Goal: Task Accomplishment & Management: Use online tool/utility

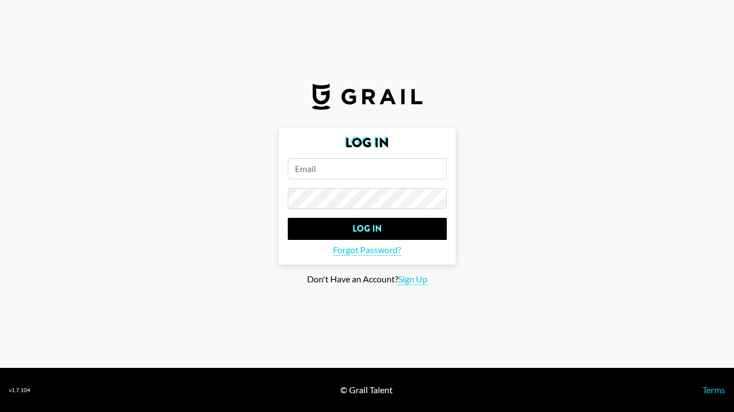
click at [345, 172] on input "email" at bounding box center [367, 168] width 159 height 21
type input "[EMAIL_ADDRESS][DOMAIN_NAME]"
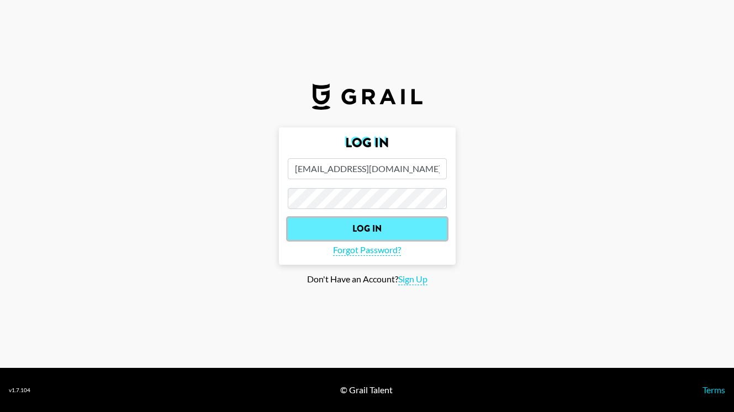
click at [369, 226] on input "Log In" at bounding box center [367, 229] width 159 height 22
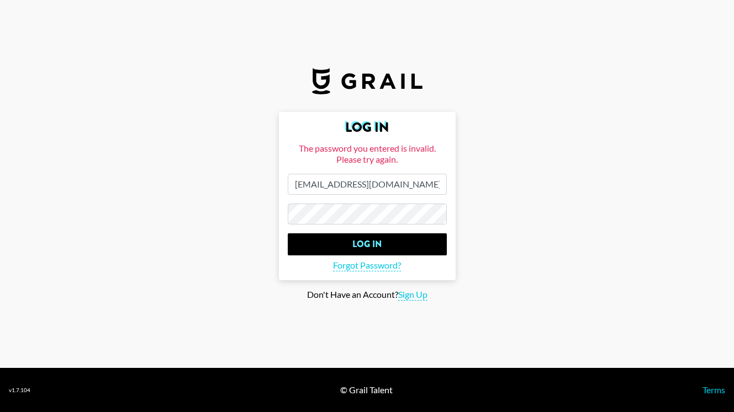
click at [283, 215] on form "Log In The password you entered is invalid. Please try again. [EMAIL_ADDRESS][D…" at bounding box center [367, 196] width 177 height 168
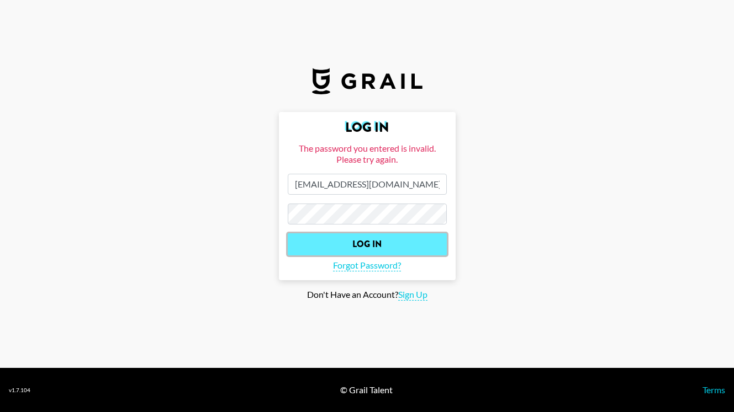
click at [360, 243] on input "Log In" at bounding box center [367, 244] width 159 height 22
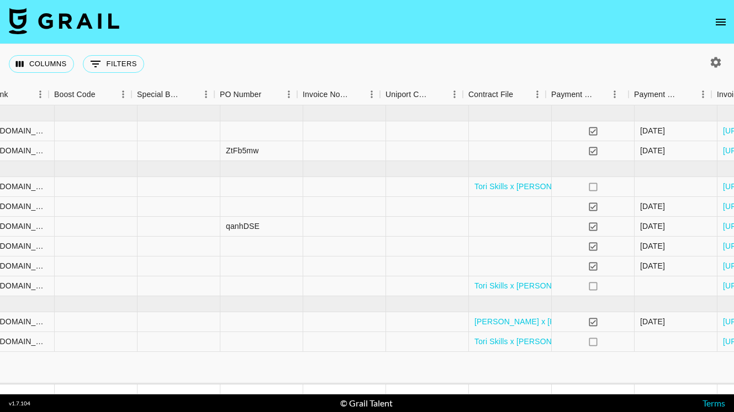
scroll to position [0, 1505]
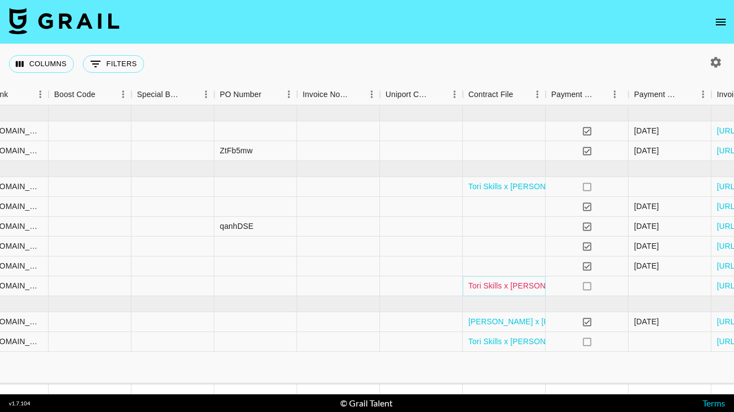
click at [510, 285] on link "Tori Skills x [PERSON_NAME] [DATE] (1).pdf" at bounding box center [547, 285] width 159 height 11
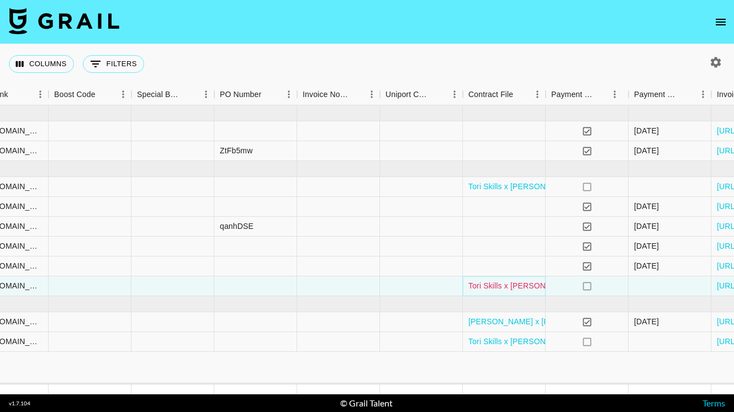
scroll to position [0, 1609]
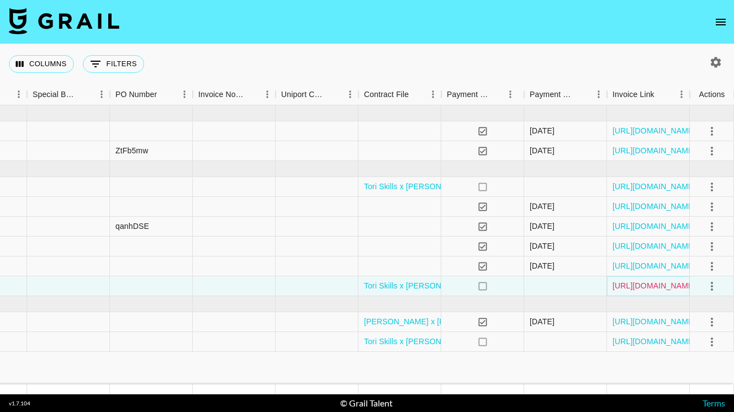
click at [657, 284] on link "[URL][DOMAIN_NAME]" at bounding box center [653, 285] width 83 height 11
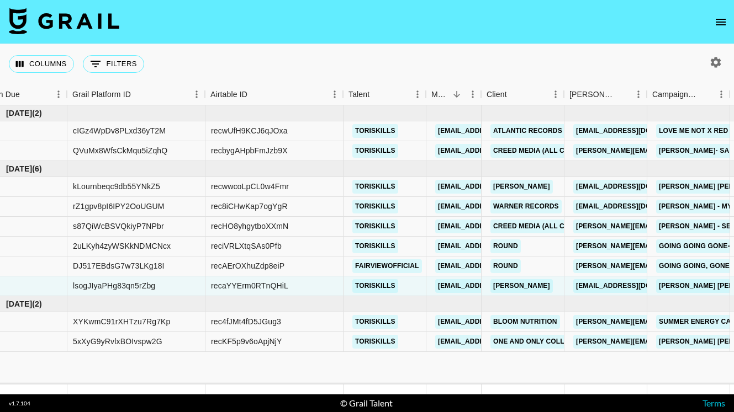
scroll to position [0, 0]
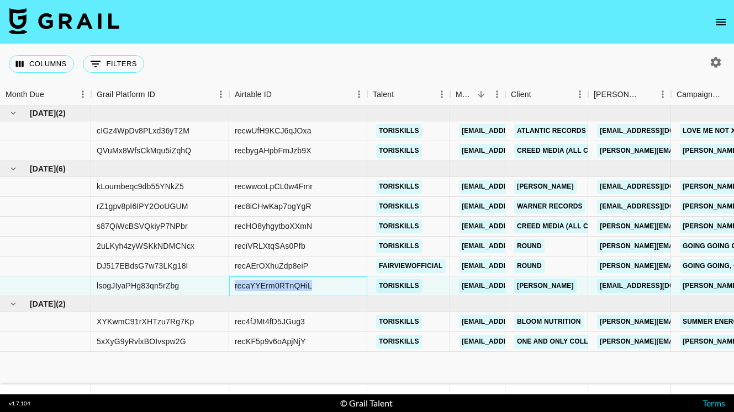
drag, startPoint x: 323, startPoint y: 285, endPoint x: 235, endPoint y: 286, distance: 88.3
click at [235, 286] on div "recaYYErm0RTnQHiL" at bounding box center [298, 287] width 138 height 20
copy div "recaYYErm0RTnQHiL"
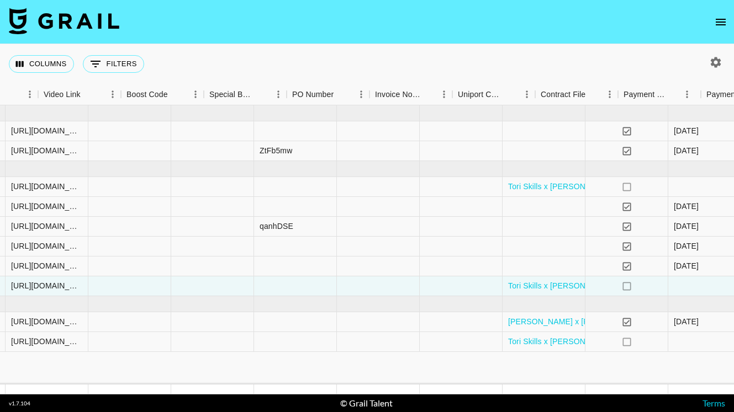
scroll to position [0, 1609]
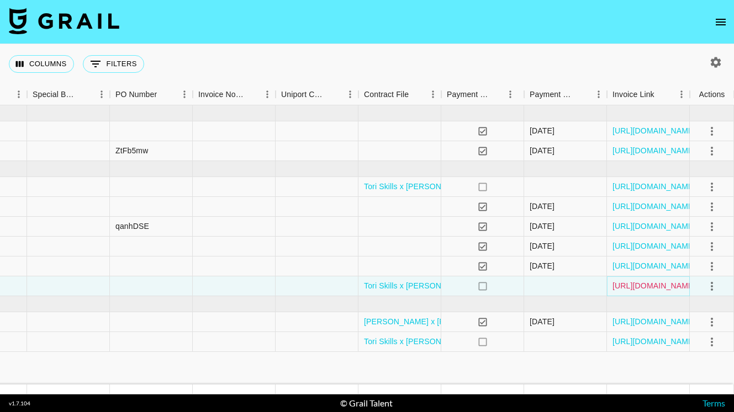
click at [650, 286] on link "[URL][DOMAIN_NAME]" at bounding box center [653, 285] width 83 height 11
